Goal: Task Accomplishment & Management: Use online tool/utility

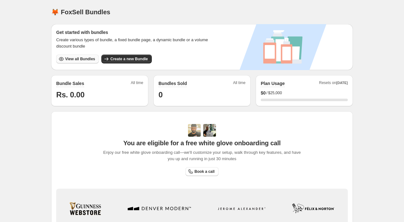
click at [84, 57] on span "View all Bundles" at bounding box center [80, 59] width 30 height 5
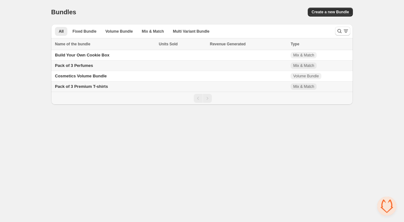
click at [89, 89] on span "Pack of 3 Premium T-shirts" at bounding box center [81, 86] width 53 height 5
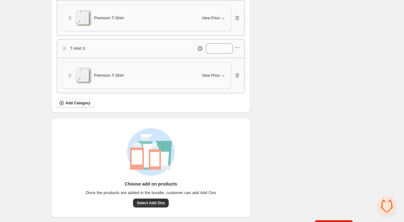
scroll to position [262, 0]
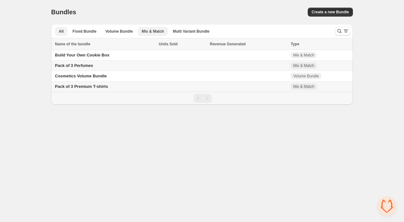
click at [156, 29] on span "Mix & Match" at bounding box center [153, 31] width 22 height 5
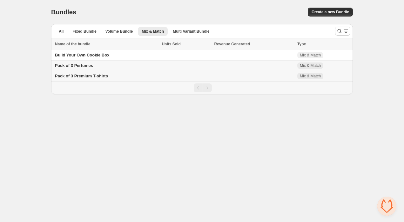
click at [102, 66] on td "Pack of 3 Perfumes" at bounding box center [105, 66] width 109 height 10
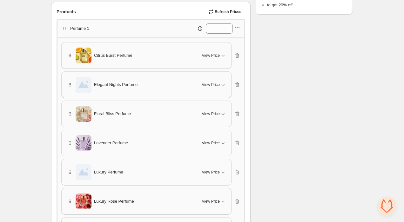
scroll to position [165, 0]
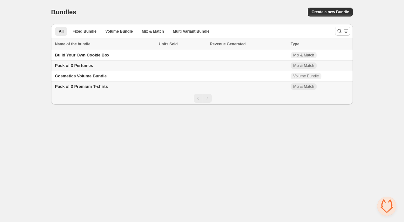
click at [275, 14] on div "Create a new Bundle" at bounding box center [273, 12] width 158 height 9
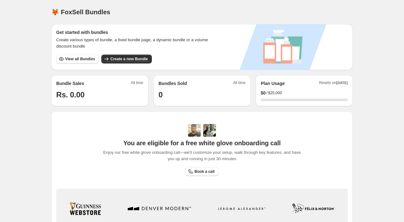
click at [83, 61] on span "View all Bundles" at bounding box center [80, 59] width 30 height 5
click at [88, 59] on span "View all Bundles" at bounding box center [80, 59] width 30 height 5
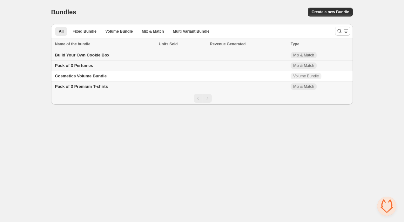
click at [85, 56] on span "Build Your Own Cookie Box" at bounding box center [82, 55] width 54 height 5
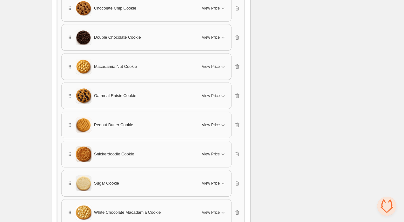
scroll to position [536, 0]
